Goal: Information Seeking & Learning: Find specific page/section

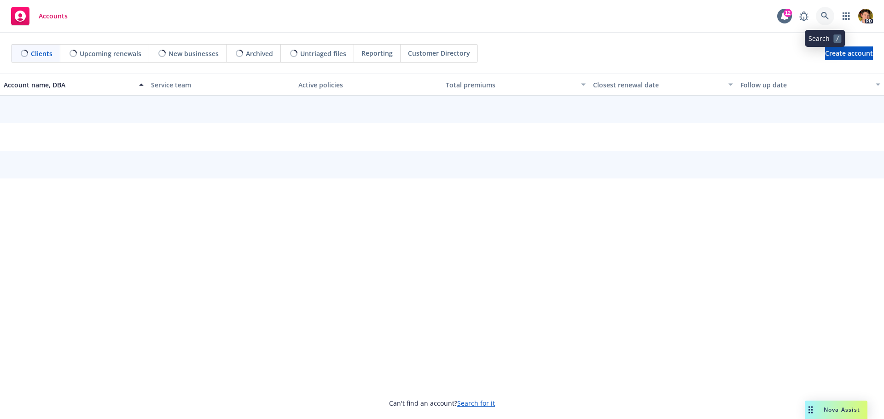
click at [826, 14] on icon at bounding box center [825, 16] width 8 height 8
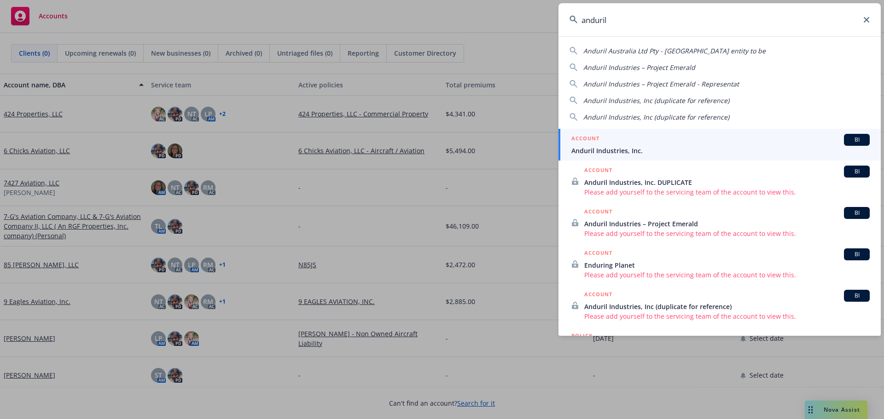
type input "anduril"
click at [637, 143] on div "ACCOUNT BI" at bounding box center [720, 140] width 298 height 12
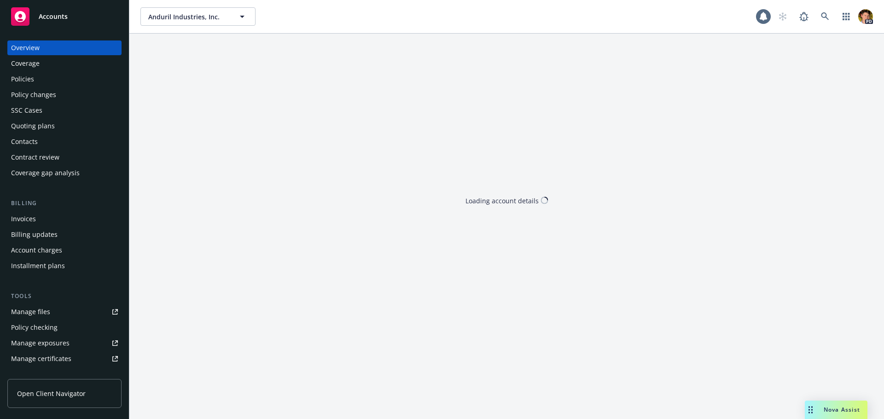
click at [47, 219] on div "Invoices" at bounding box center [64, 219] width 107 height 15
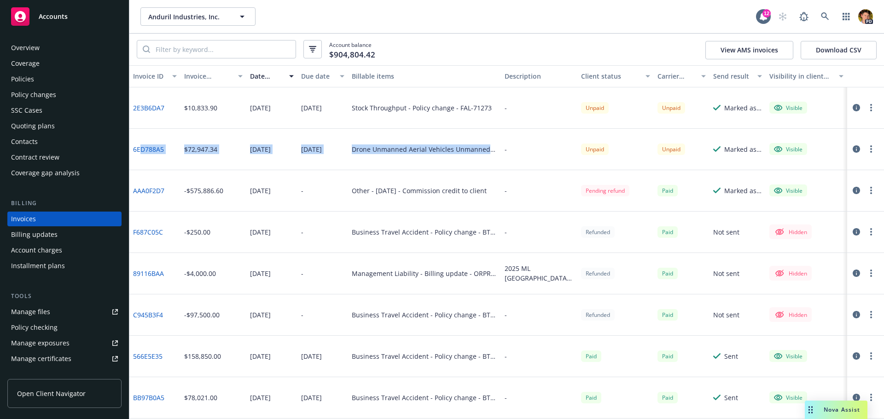
drag, startPoint x: 497, startPoint y: 150, endPoint x: 140, endPoint y: 153, distance: 357.1
click at [140, 153] on div "6ED788A5 $72,947.34 [DATE] [DATE] Drone Unmanned Aerial Vehicles Unmanned Aircr…" at bounding box center [506, 149] width 754 height 41
drag, startPoint x: 220, startPoint y: 151, endPoint x: 137, endPoint y: 152, distance: 82.8
click at [137, 152] on div "6ED788A5 $72,947.34 [DATE] [DATE] Drone Unmanned Aerial Vehicles Unmanned Aircr…" at bounding box center [506, 149] width 754 height 41
click at [268, 165] on div "[DATE]" at bounding box center [271, 149] width 51 height 41
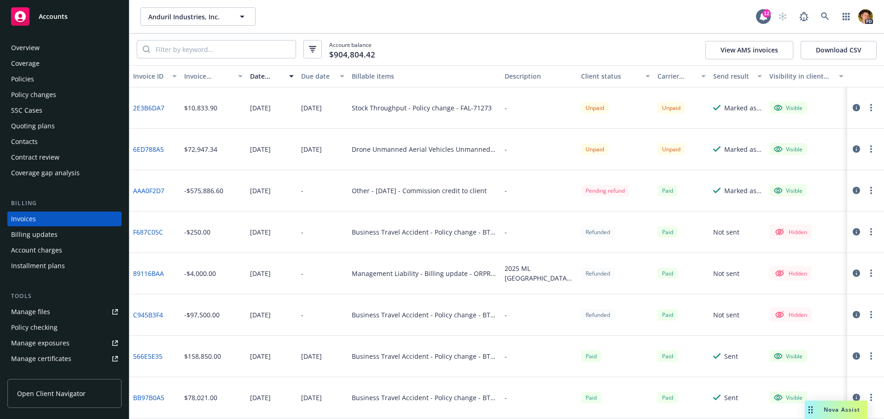
click at [852, 147] on icon "button" at bounding box center [855, 148] width 7 height 7
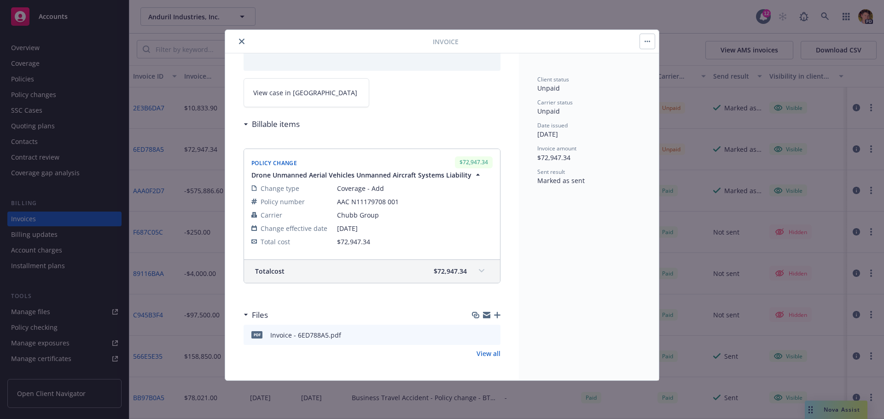
scroll to position [3, 0]
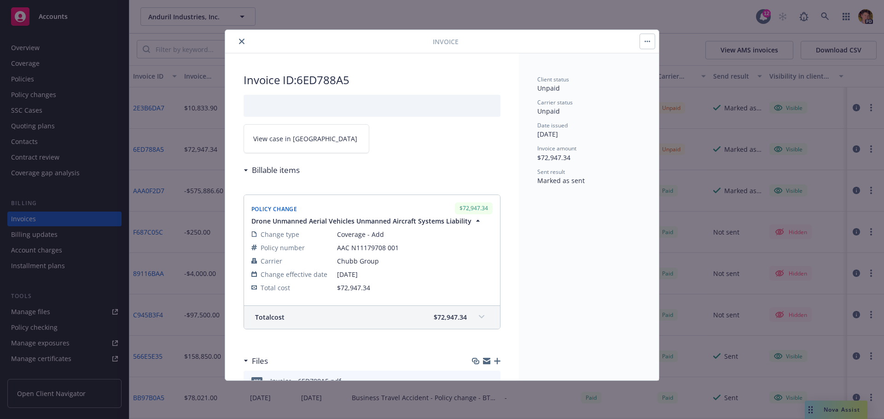
click at [331, 140] on link "View case in [GEOGRAPHIC_DATA]" at bounding box center [306, 138] width 126 height 29
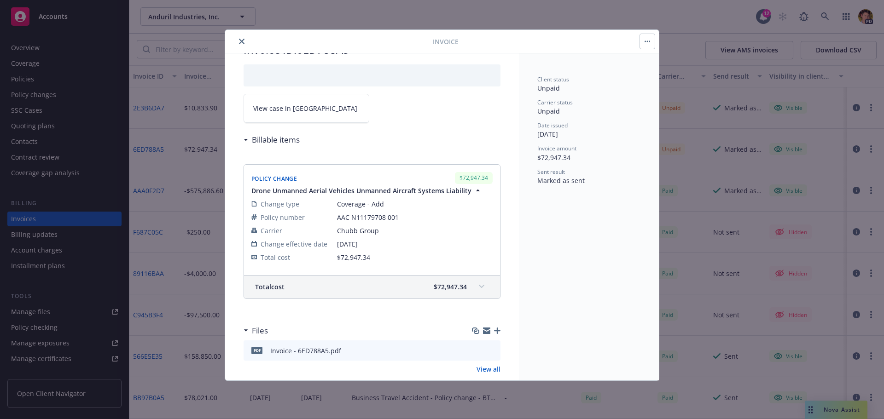
scroll to position [49, 0]
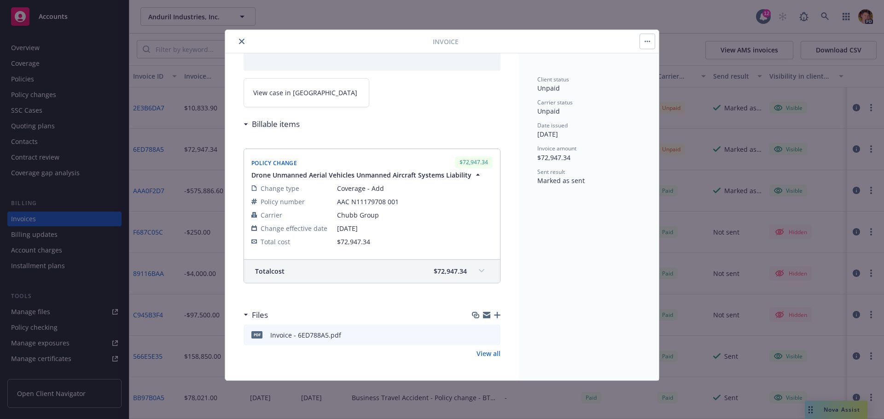
click at [240, 41] on icon "close" at bounding box center [242, 42] width 6 height 6
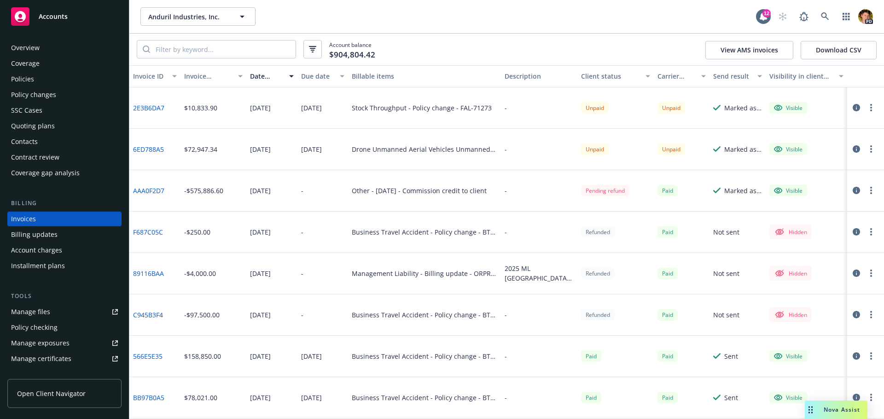
click at [19, 315] on div "Manage files" at bounding box center [30, 312] width 39 height 15
click at [195, 20] on span "Anduril Industries, Inc." at bounding box center [188, 17] width 80 height 10
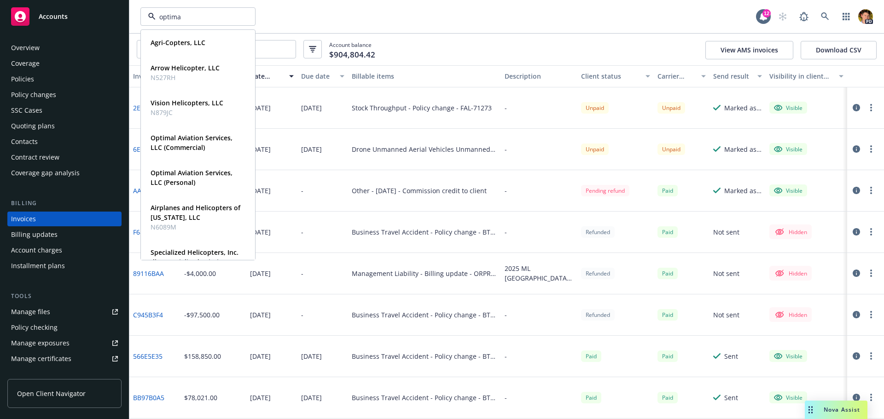
type input "optimal"
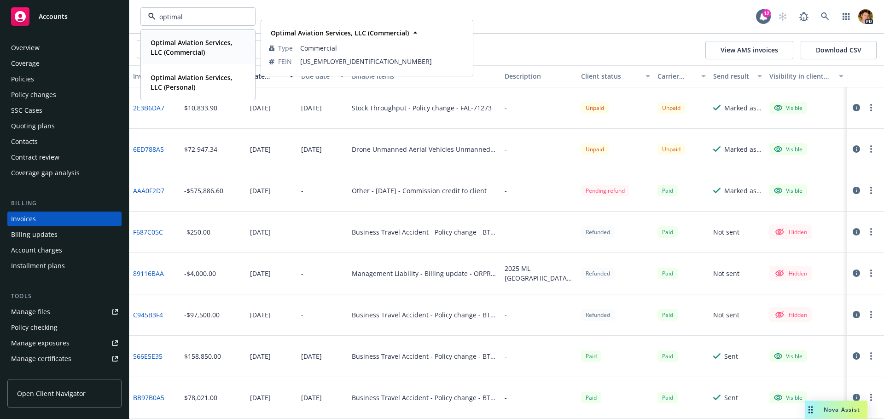
click at [194, 47] on span "Optimal Aviation Services, LLC (Commercial)" at bounding box center [196, 47] width 93 height 19
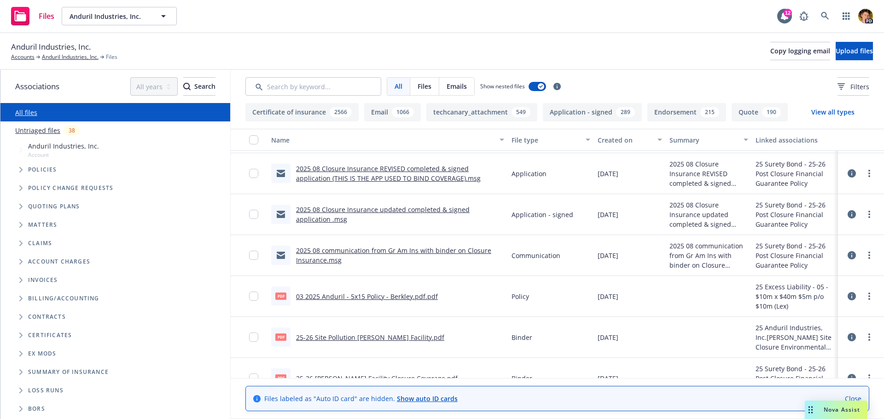
scroll to position [368, 0]
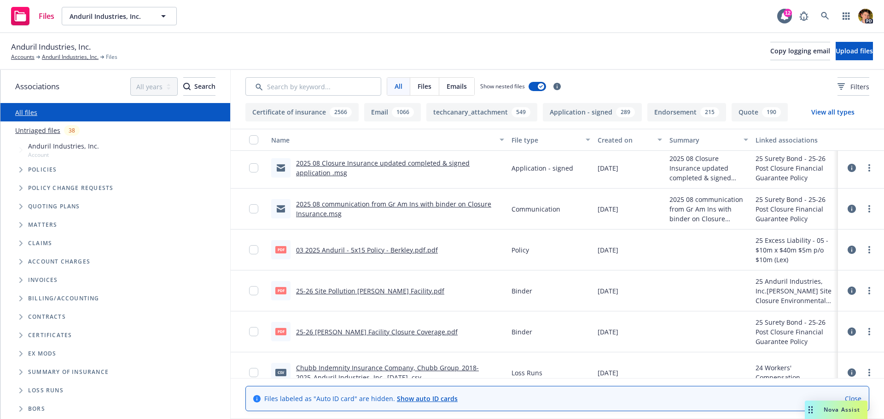
click at [657, 69] on div "Anduril Industries, Inc. Accounts Anduril Industries, Inc. Files Copy logging e…" at bounding box center [442, 51] width 884 height 37
drag, startPoint x: 654, startPoint y: 84, endPoint x: 617, endPoint y: 89, distance: 37.1
click at [652, 85] on div "All Files Emails Show nested files Filters" at bounding box center [557, 86] width 624 height 18
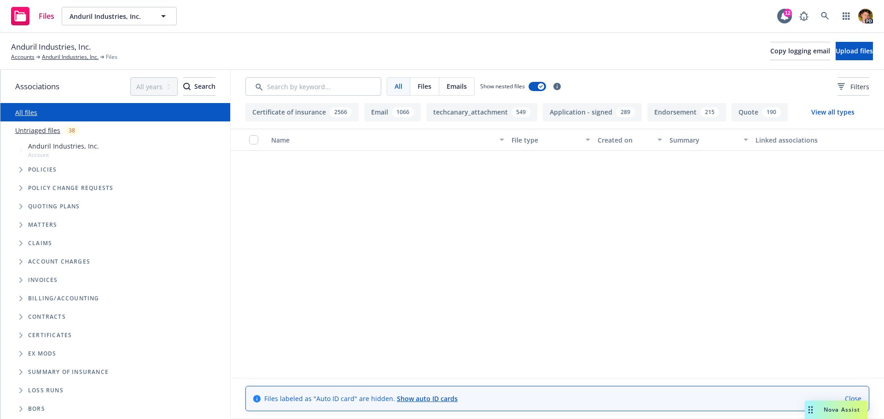
scroll to position [368, 0]
